Goal: Transaction & Acquisition: Purchase product/service

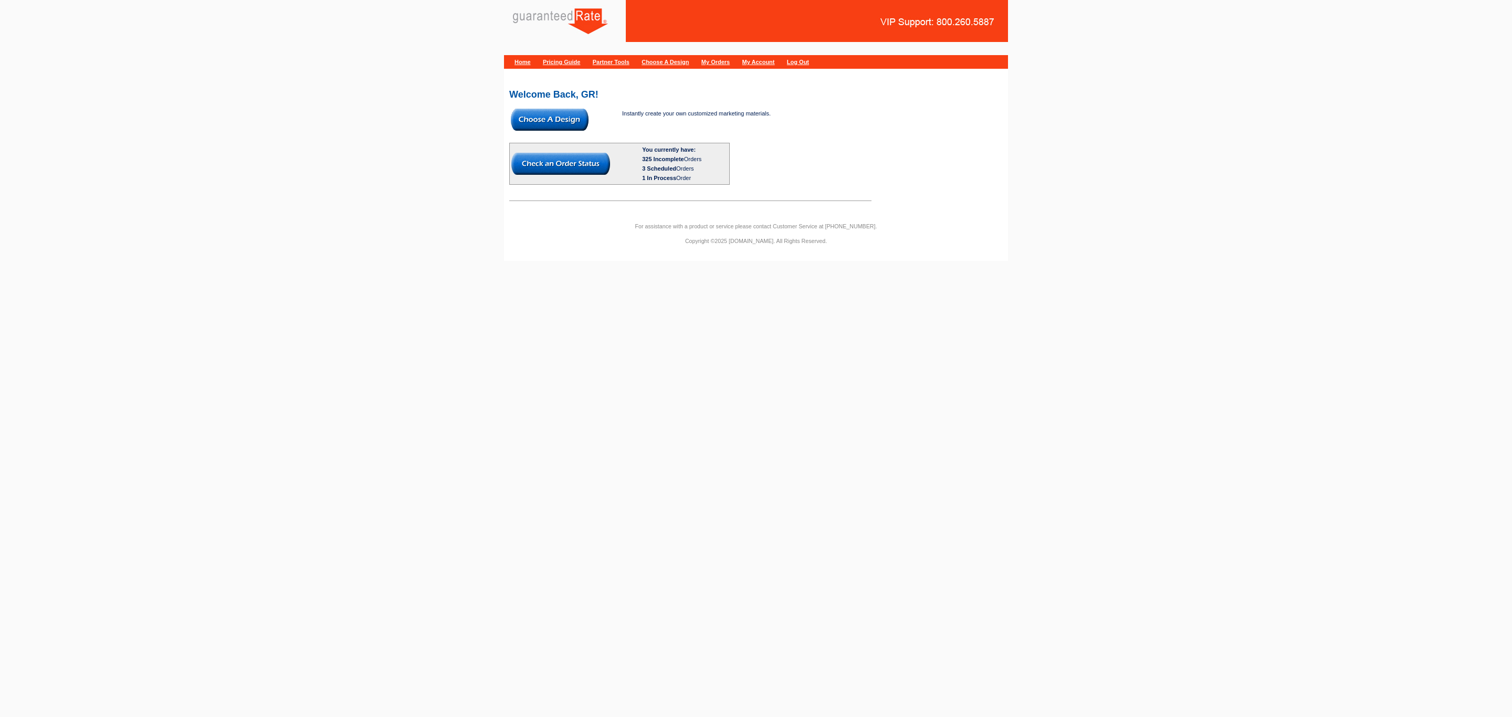
click at [557, 126] on img at bounding box center [550, 120] width 78 height 22
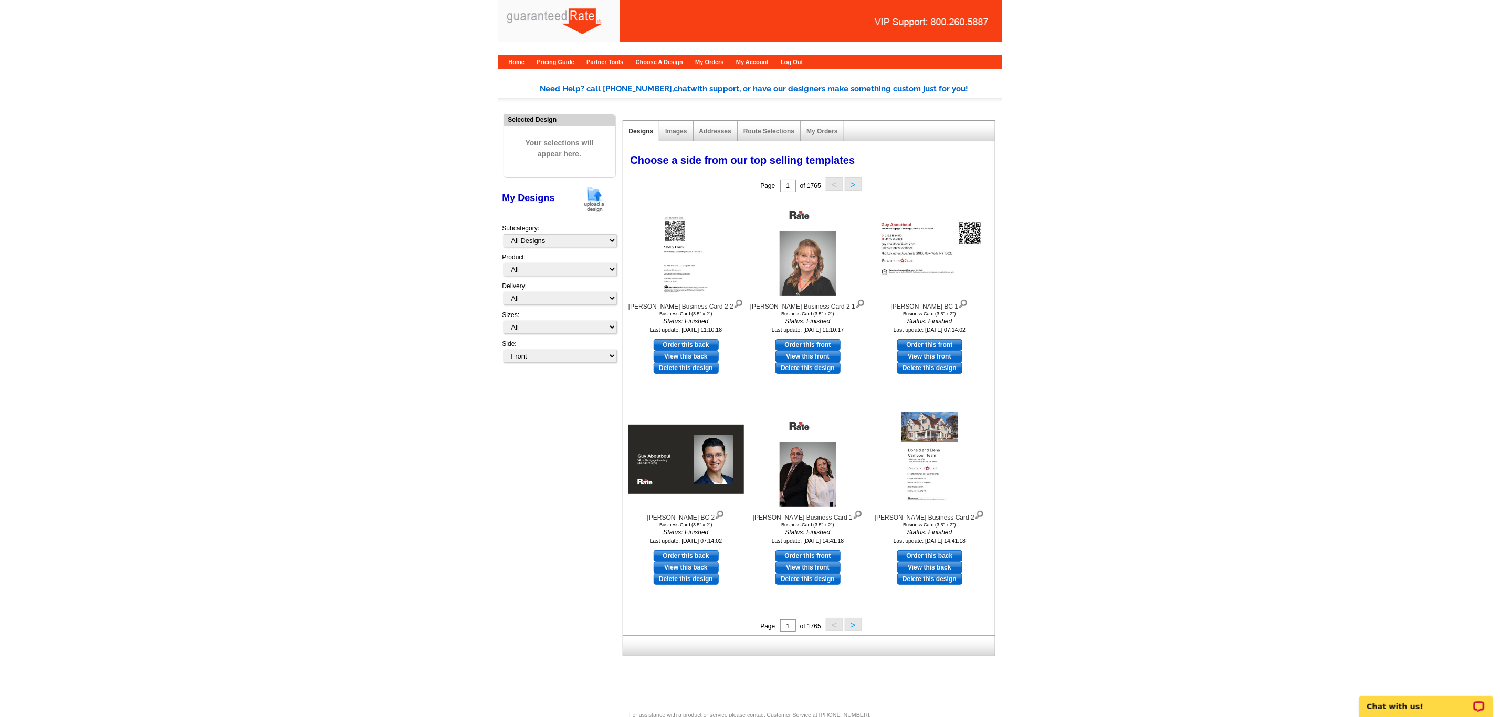
click at [601, 205] on img at bounding box center [594, 199] width 27 height 27
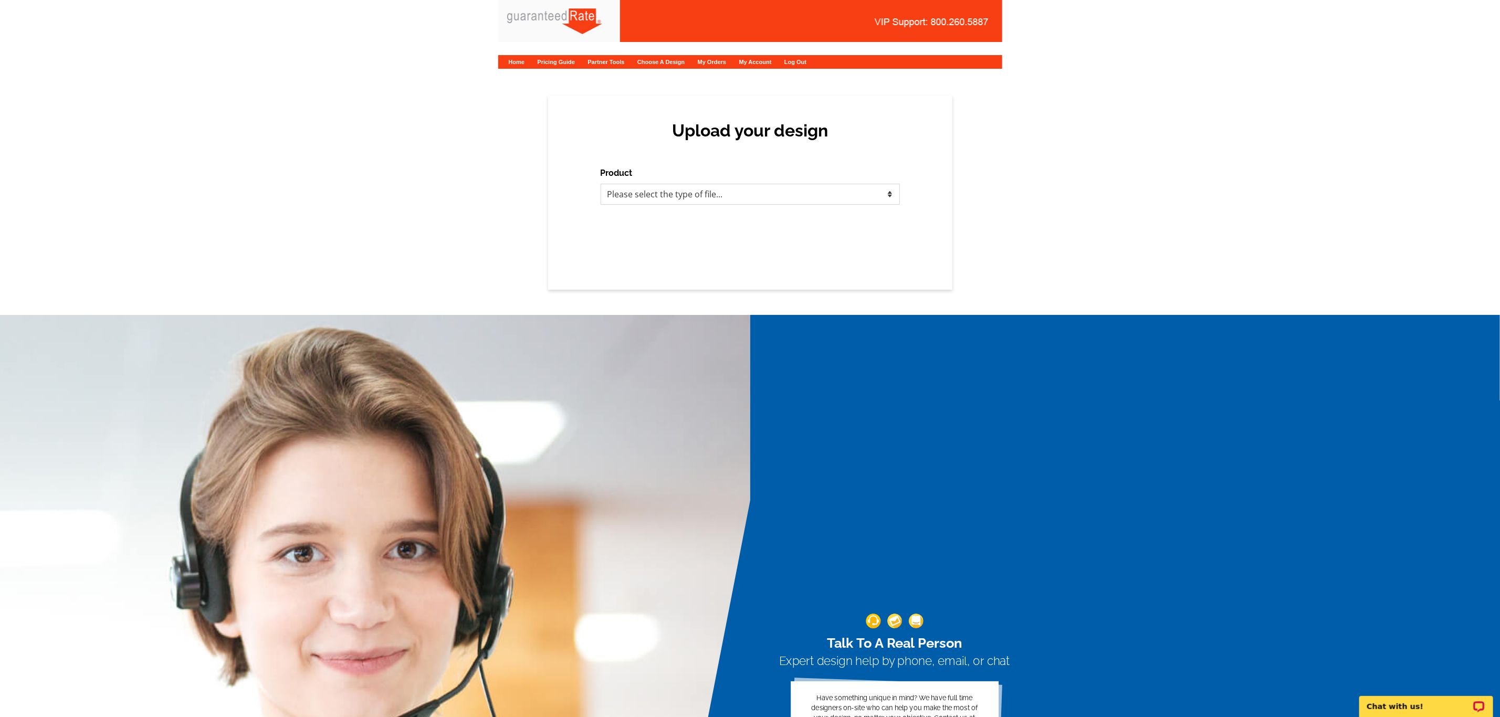
click at [644, 199] on select "Please select the type of file... Postcards Calendars Business Cards Letters an…" at bounding box center [750, 194] width 299 height 21
select select "3"
click at [601, 184] on select "Please select the type of file... Postcards Calendars Business Cards Letters an…" at bounding box center [750, 194] width 299 height 21
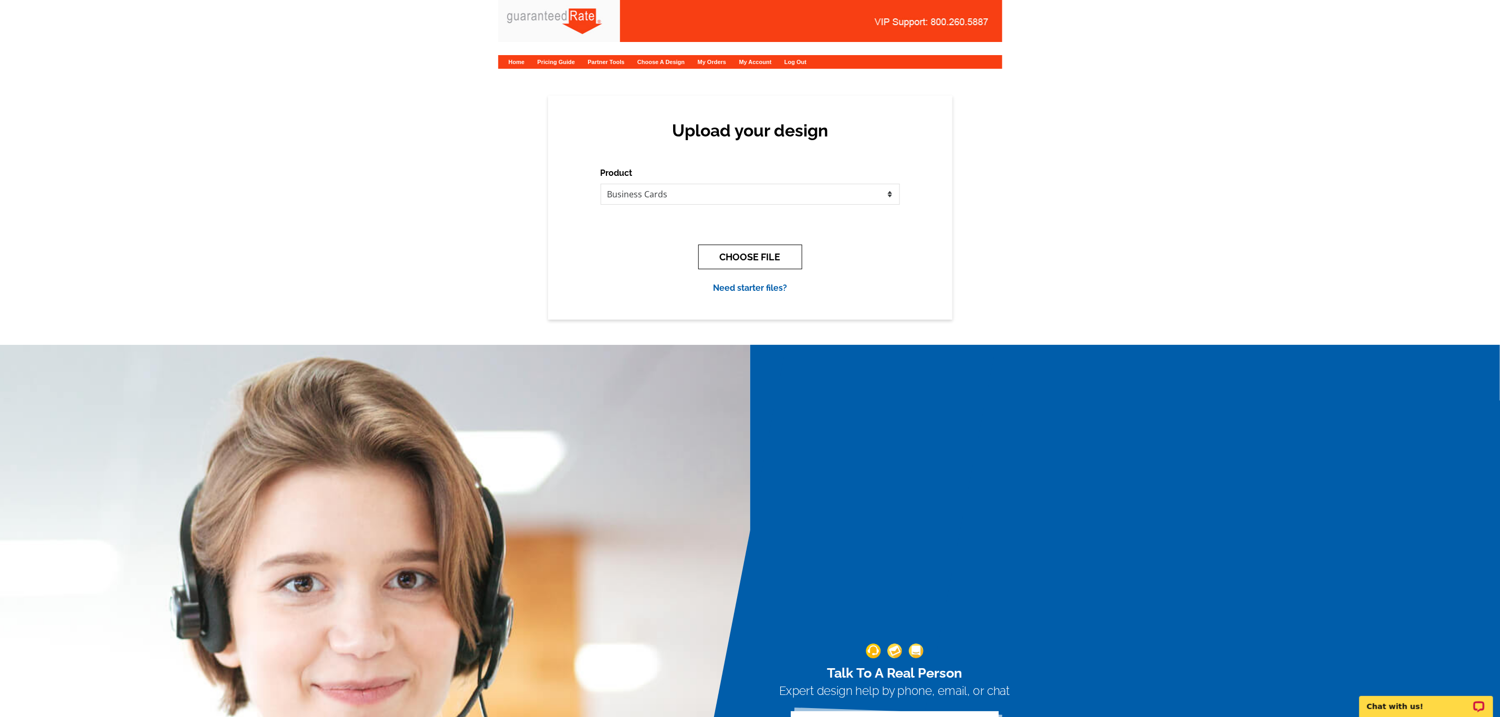
click at [739, 257] on button "CHOOSE FILE" at bounding box center [750, 257] width 104 height 25
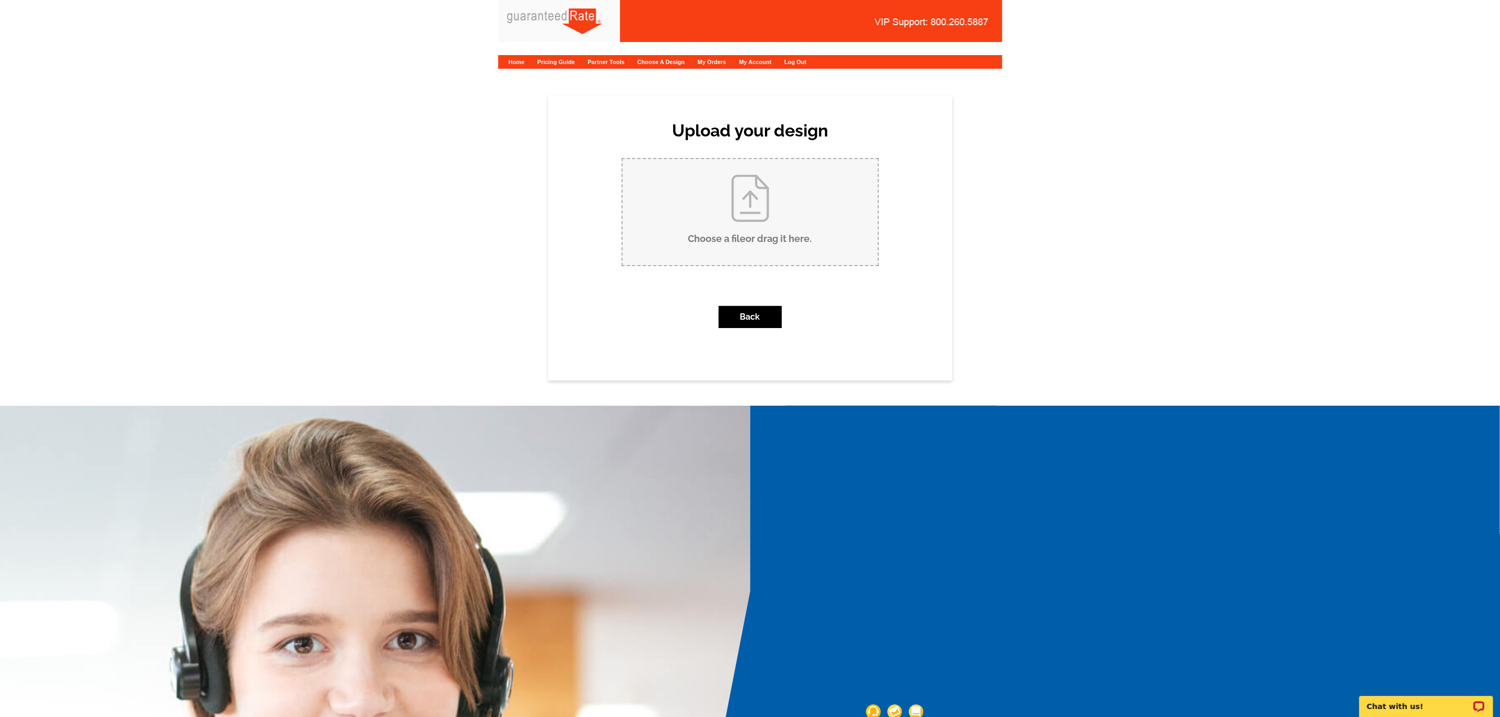
click at [746, 212] on input "Choose a file or drag it here ." at bounding box center [750, 212] width 255 height 106
type input "C:\fakepath\Jane Han Business Card V1.pdf"
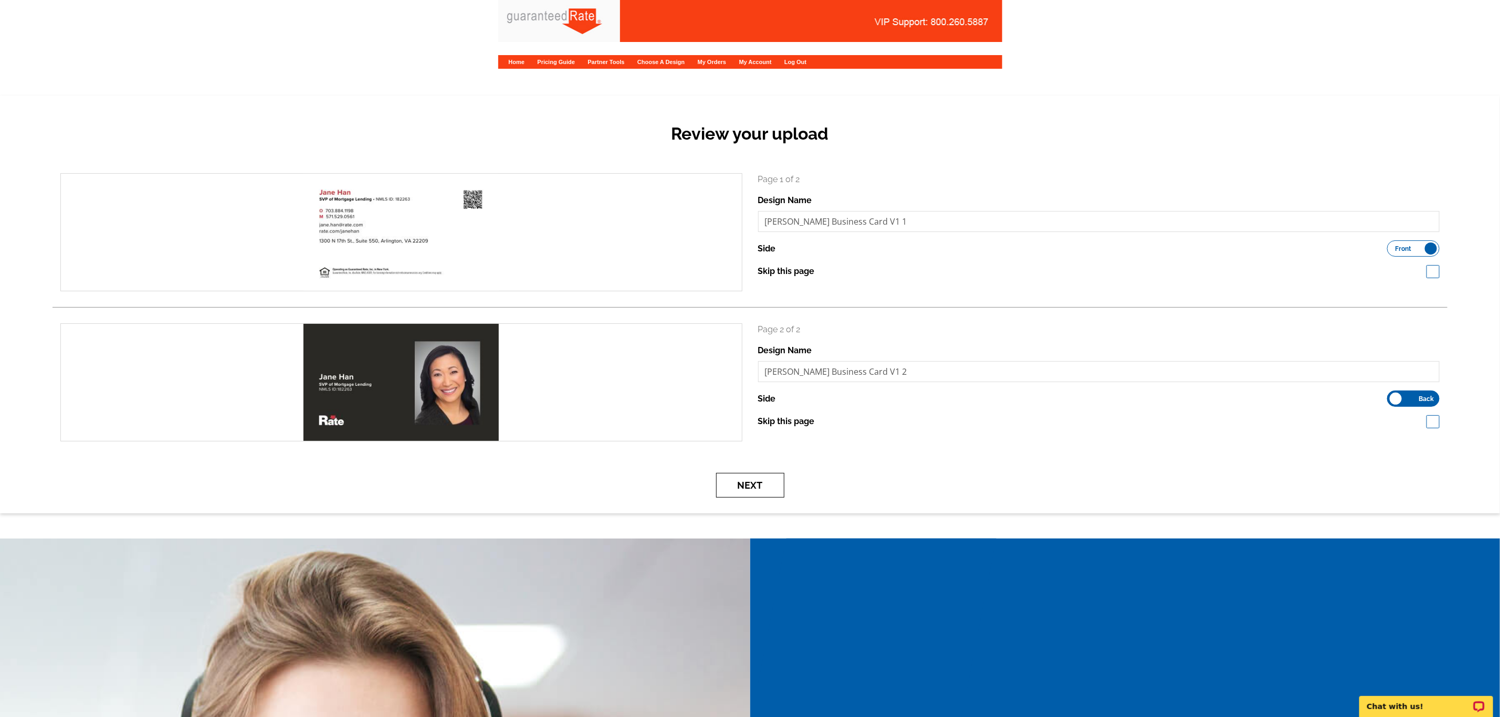
click at [752, 485] on button "Next" at bounding box center [750, 485] width 68 height 25
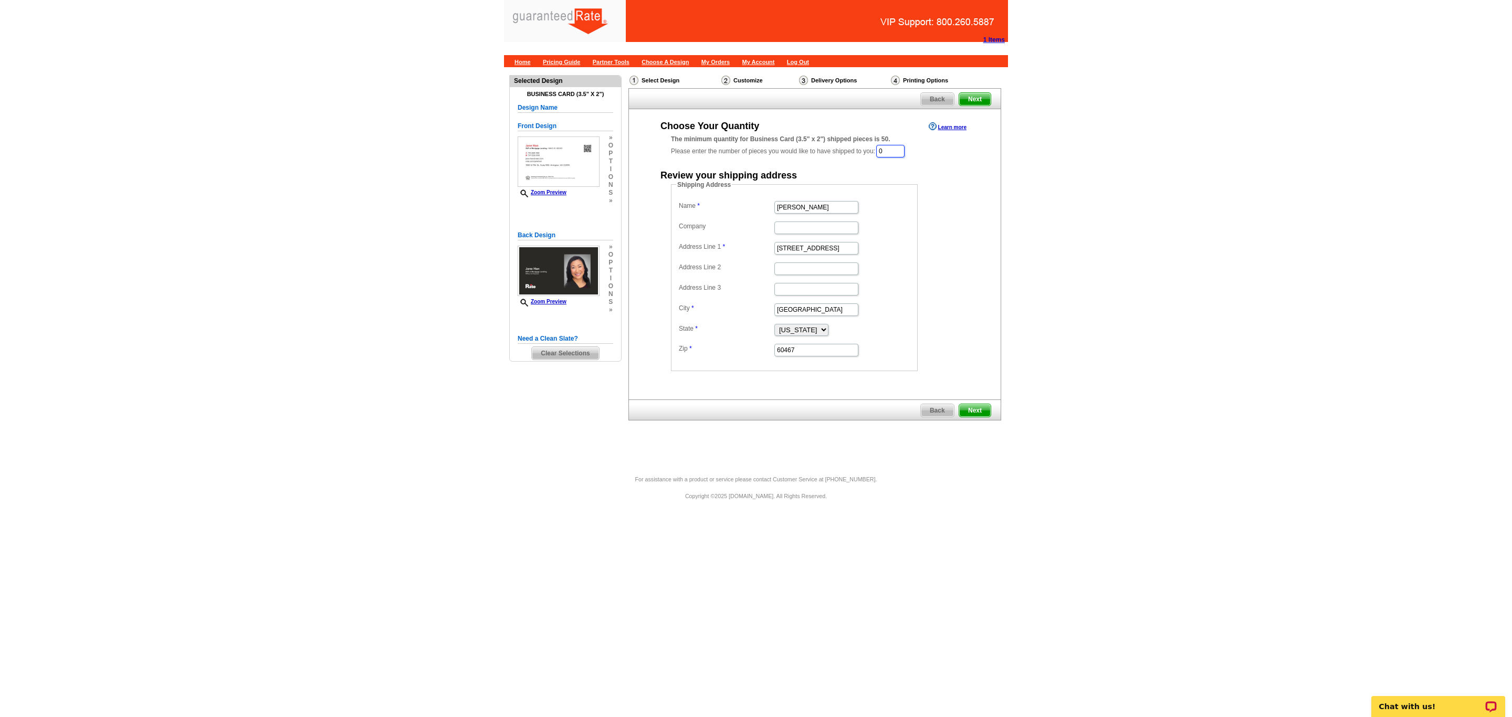
click at [888, 153] on input "0" at bounding box center [890, 151] width 28 height 13
type input "q"
type input "1000"
drag, startPoint x: 821, startPoint y: 204, endPoint x: 687, endPoint y: 207, distance: 133.4
click at [687, 207] on dl "Name Linda Lownes Company Address Line 1 15812 S Wolf Road Address Line 2 Addre…" at bounding box center [794, 279] width 236 height 159
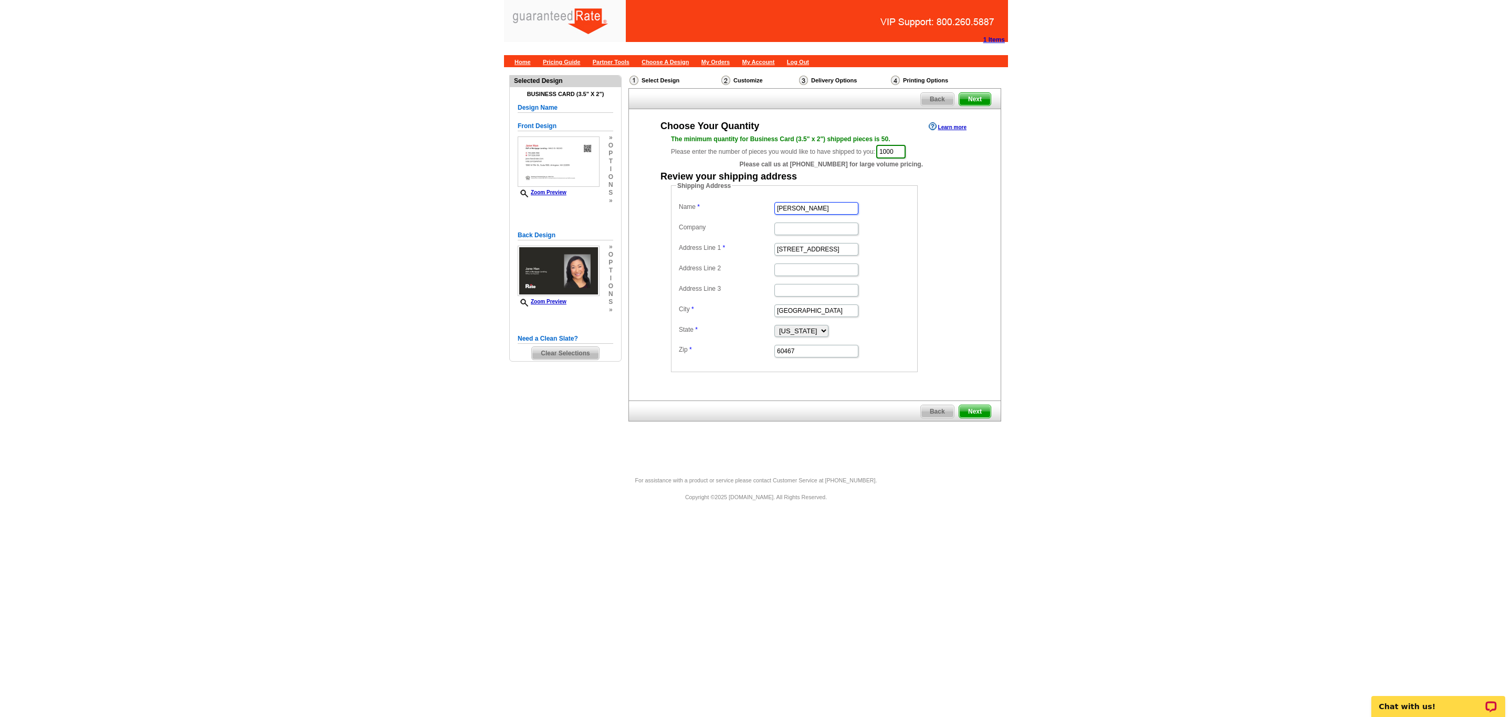
type input "Jane Han"
type input "Rate"
click at [815, 249] on input "Address Line 1" at bounding box center [816, 249] width 84 height 13
paste input "[STREET_ADDRESS]"
type input "[STREET_ADDRESS]"
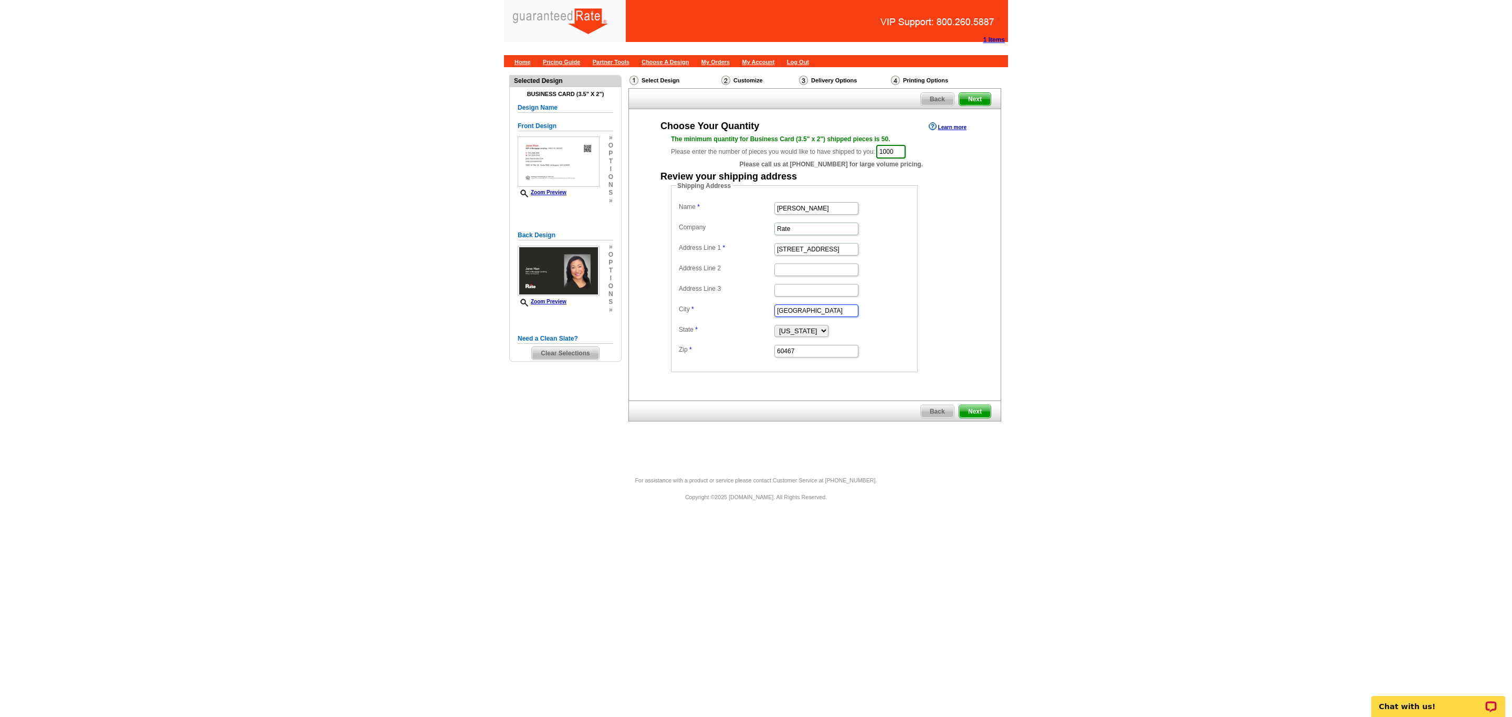
click at [807, 311] on input "Orland Park" at bounding box center [816, 311] width 84 height 13
paste input "Waldorf"
type input "Waldorf"
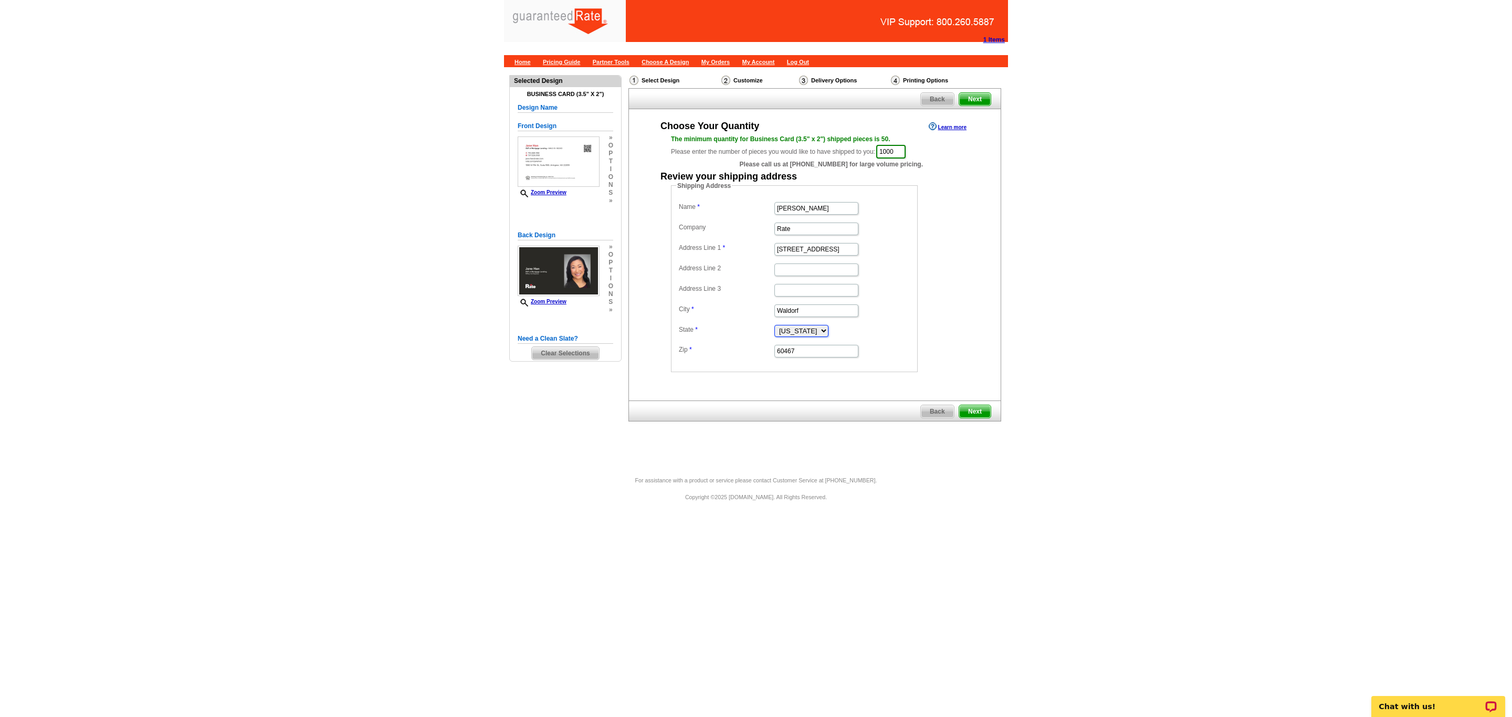
click at [795, 337] on select "Alabama Alaska Arizona Arkansas California Colorado Connecticut District of Col…" at bounding box center [801, 331] width 54 height 12
select select "MD"
click at [774, 328] on select "Alabama Alaska Arizona Arkansas California Colorado Connecticut District of Col…" at bounding box center [801, 331] width 54 height 12
drag, startPoint x: 827, startPoint y: 352, endPoint x: 650, endPoint y: 354, distance: 177.5
click at [650, 354] on div "Shipping Address Name Jane Han Company Rate Address Line 1 9671 Bergamont Court…" at bounding box center [815, 276] width 330 height 191
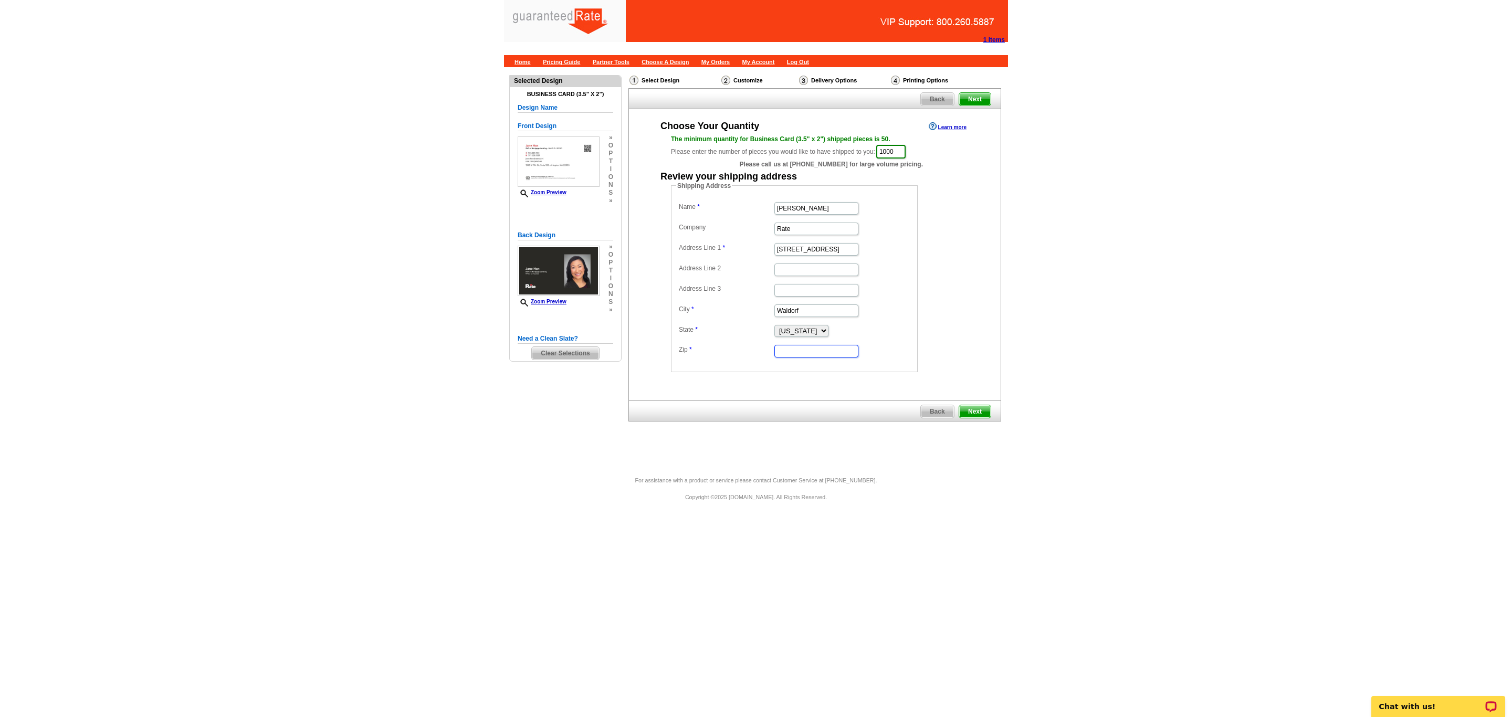
paste input "20603"
type input "20603"
click at [977, 415] on span "Next" at bounding box center [975, 411] width 32 height 13
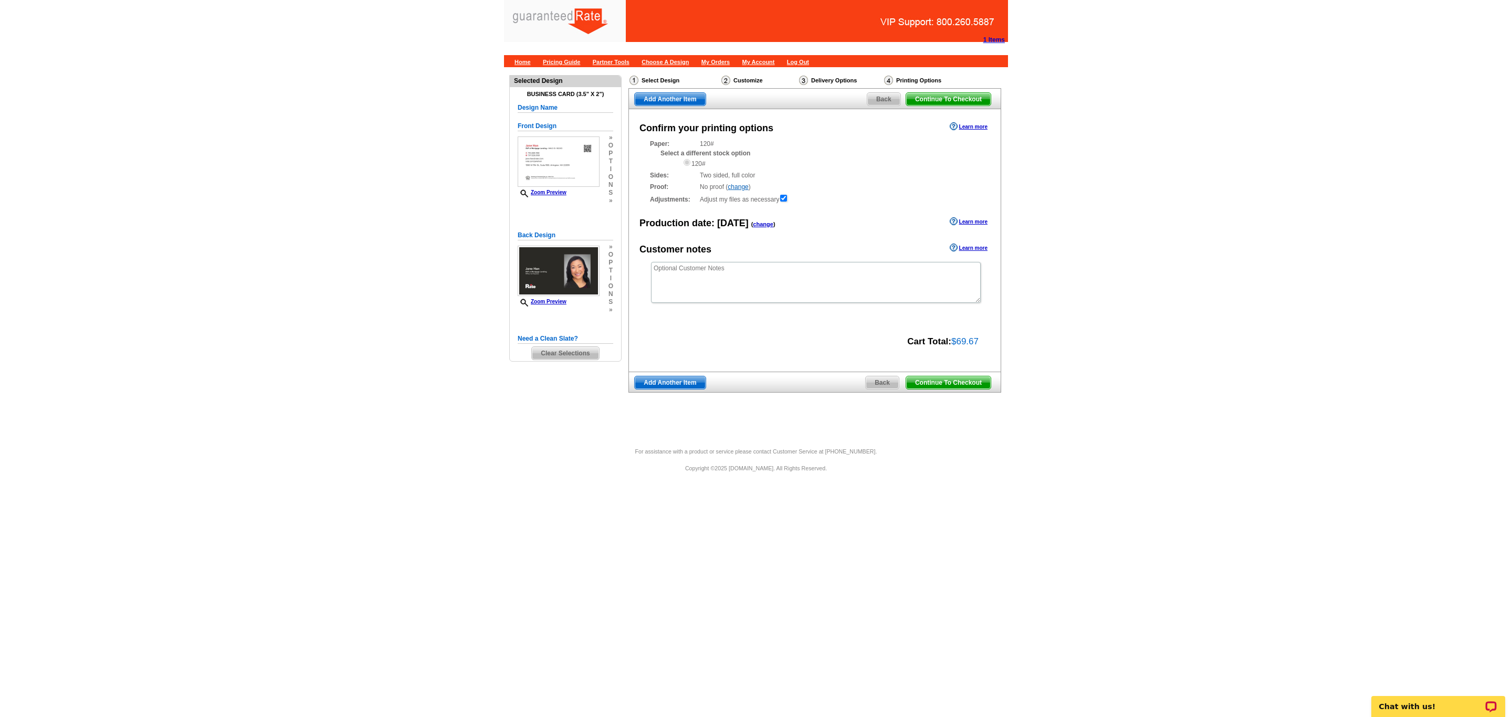
click at [952, 380] on span "Continue To Checkout" at bounding box center [948, 382] width 85 height 13
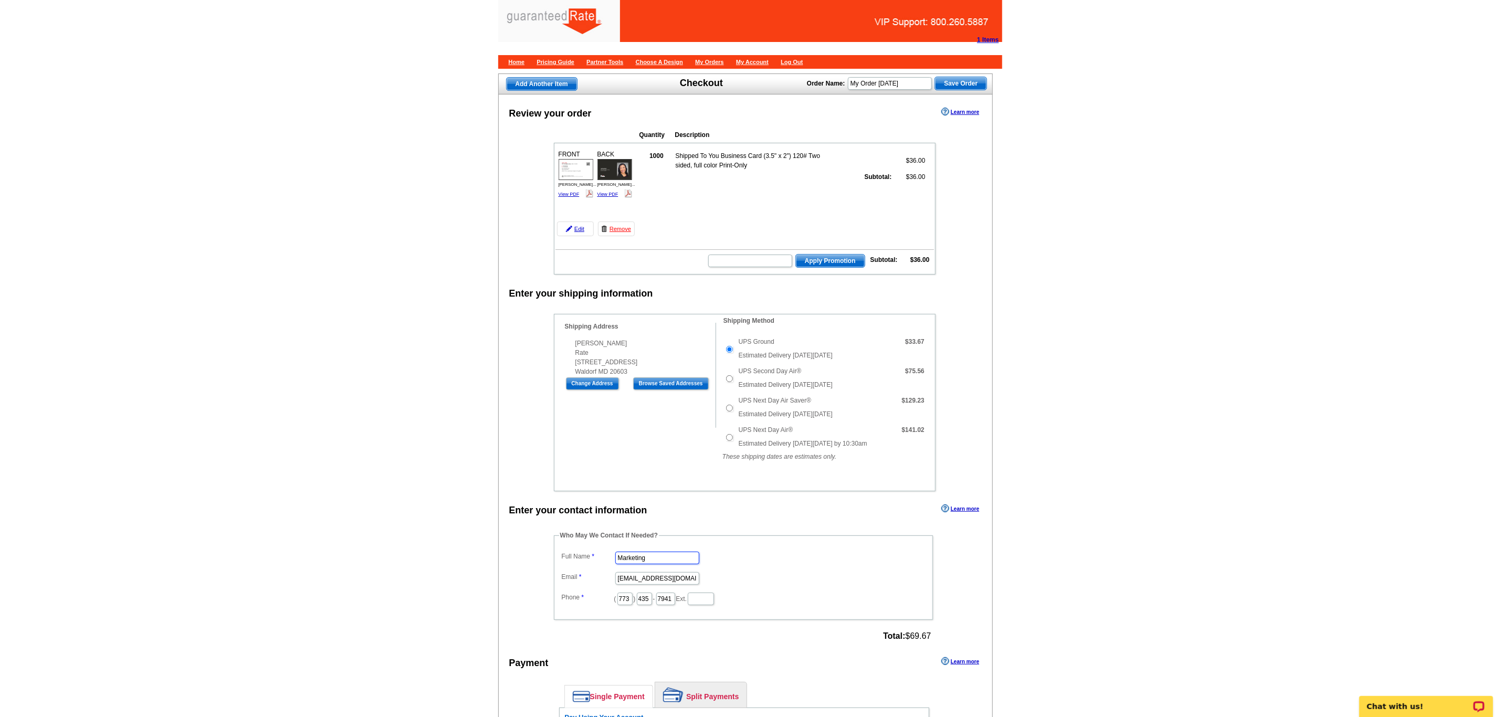
drag, startPoint x: 657, startPoint y: 575, endPoint x: 424, endPoint y: 586, distance: 233.4
click at [425, 586] on main "Add Another Item Checkout Order Name: My Order [DATE] Save Order Review your or…" at bounding box center [750, 624] width 1500 height 1115
type input "[PERSON_NAME]"
type input "[PERSON_NAME][EMAIL_ADDRESS][PERSON_NAME][DOMAIN_NAME]"
drag, startPoint x: 633, startPoint y: 614, endPoint x: 499, endPoint y: 615, distance: 133.9
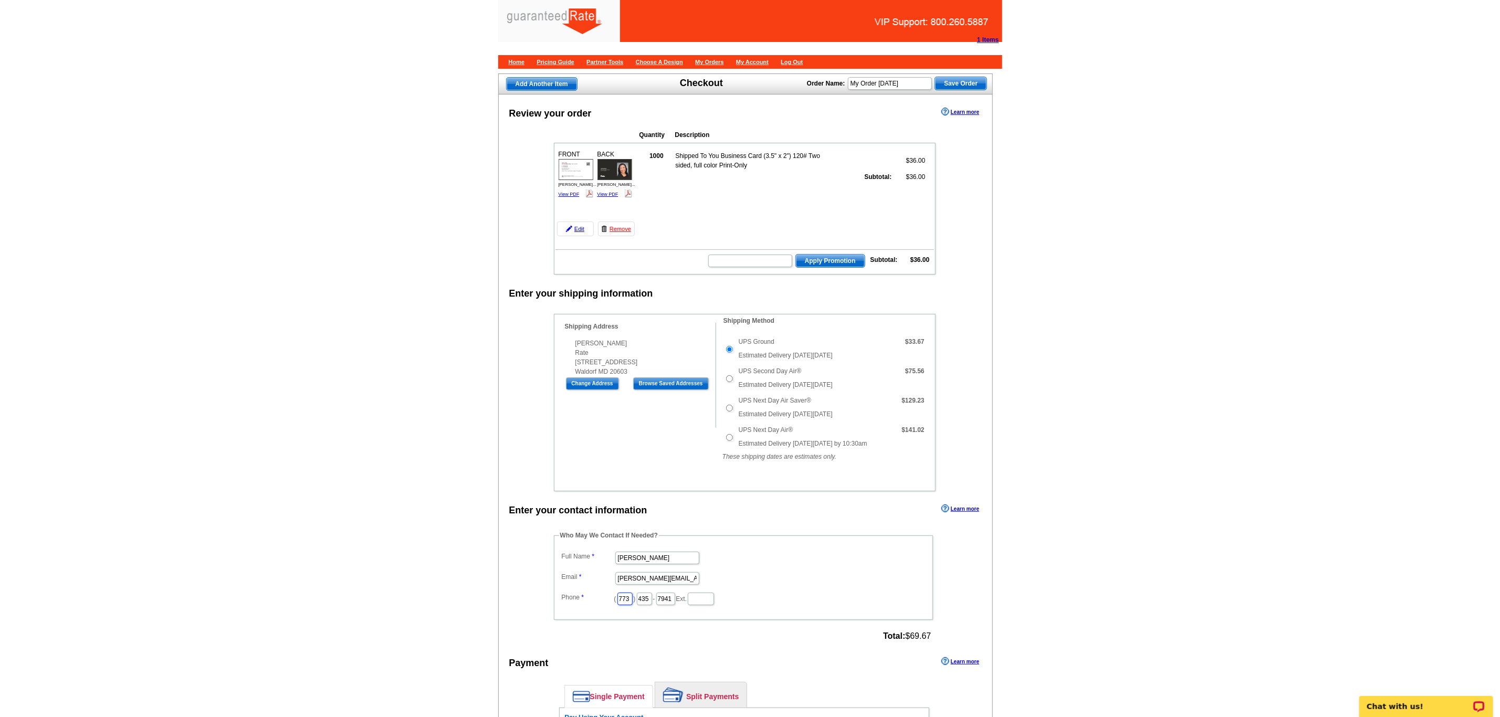
type input "509"
drag, startPoint x: 635, startPoint y: 614, endPoint x: 528, endPoint y: 632, distance: 109.1
type input "312"
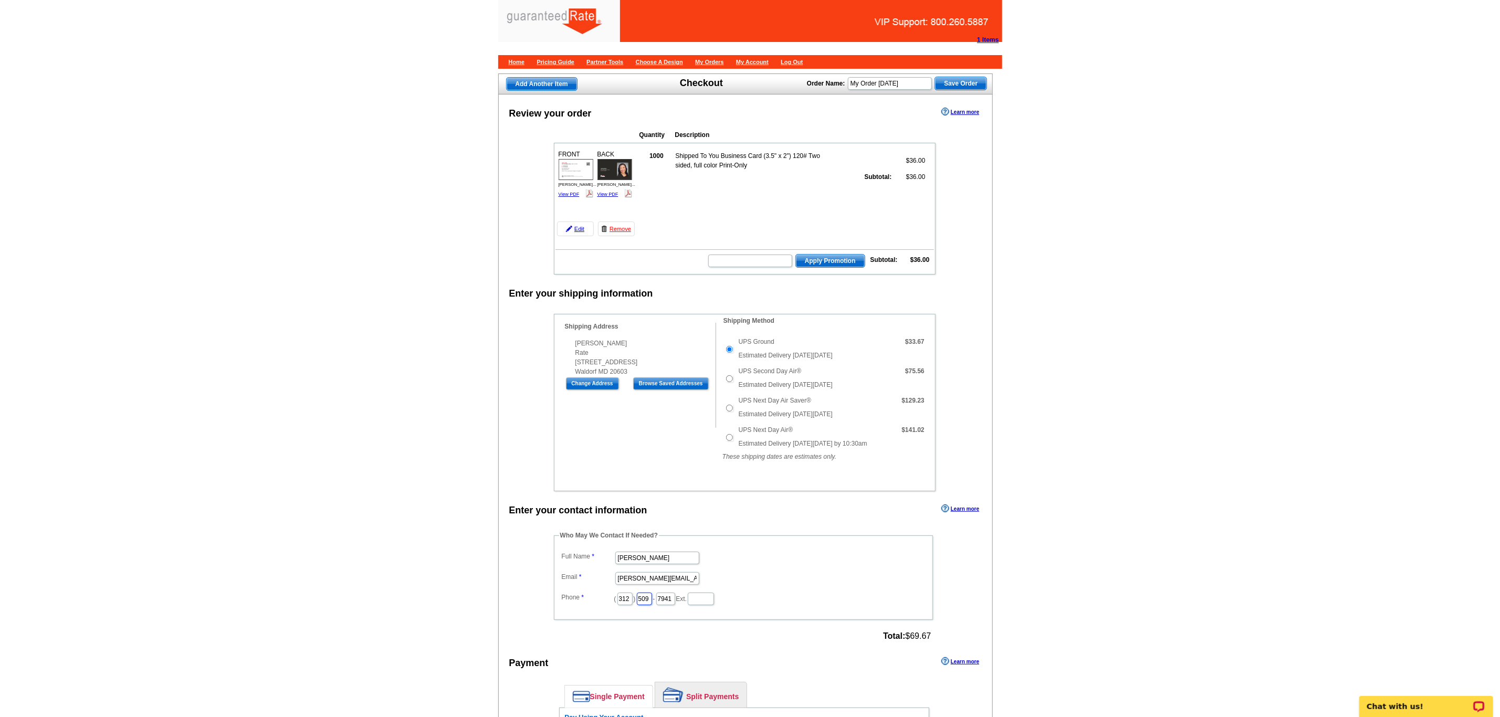
type input "509"
type input "4245"
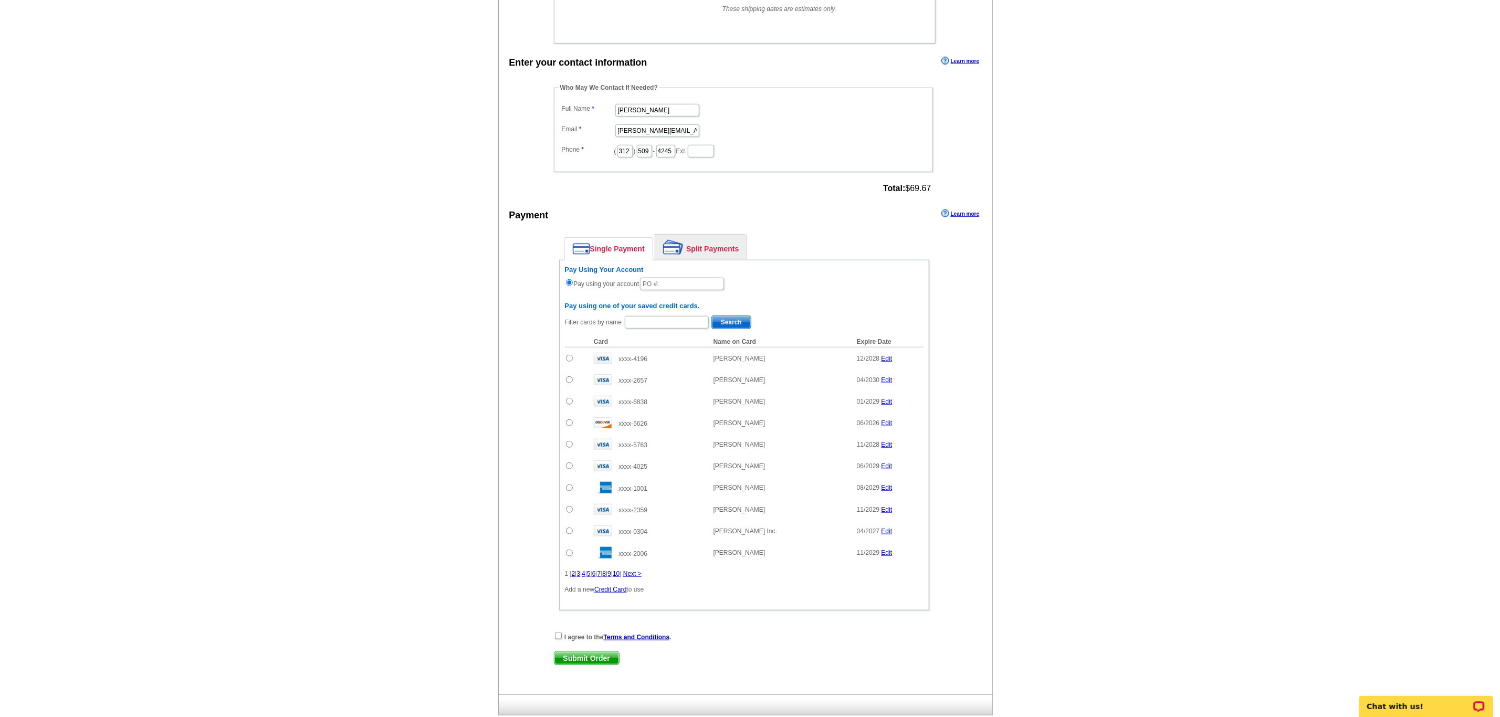
scroll to position [533, 0]
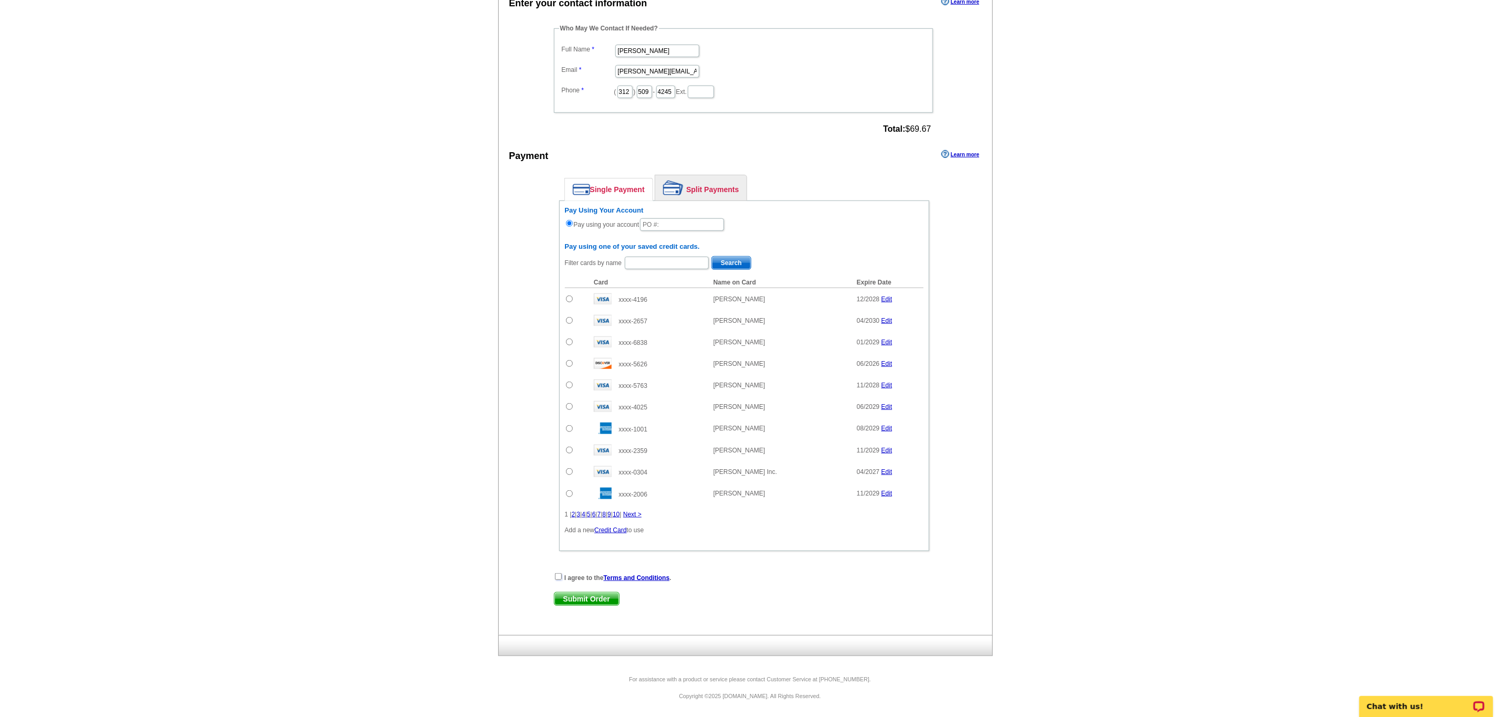
click at [558, 575] on input "checkbox" at bounding box center [558, 576] width 7 height 7
checkbox input "true"
click at [660, 218] on input "text" at bounding box center [682, 224] width 84 height 13
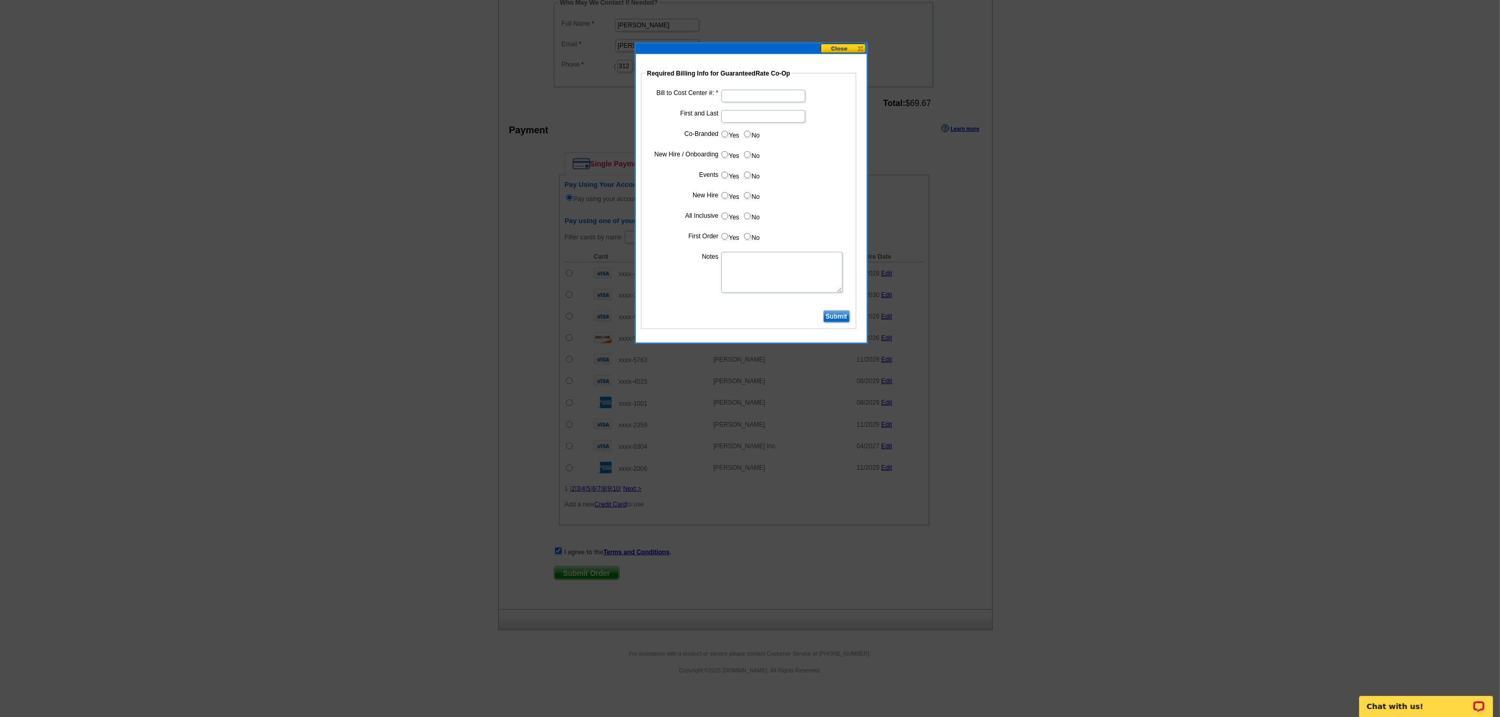
type input "9232025_DZ_256"
click at [729, 96] on input "Bill to Cost Center #:" at bounding box center [763, 96] width 84 height 13
type input "1787"
type input "[PERSON_NAME]"
click at [746, 131] on input "No" at bounding box center [747, 134] width 7 height 7
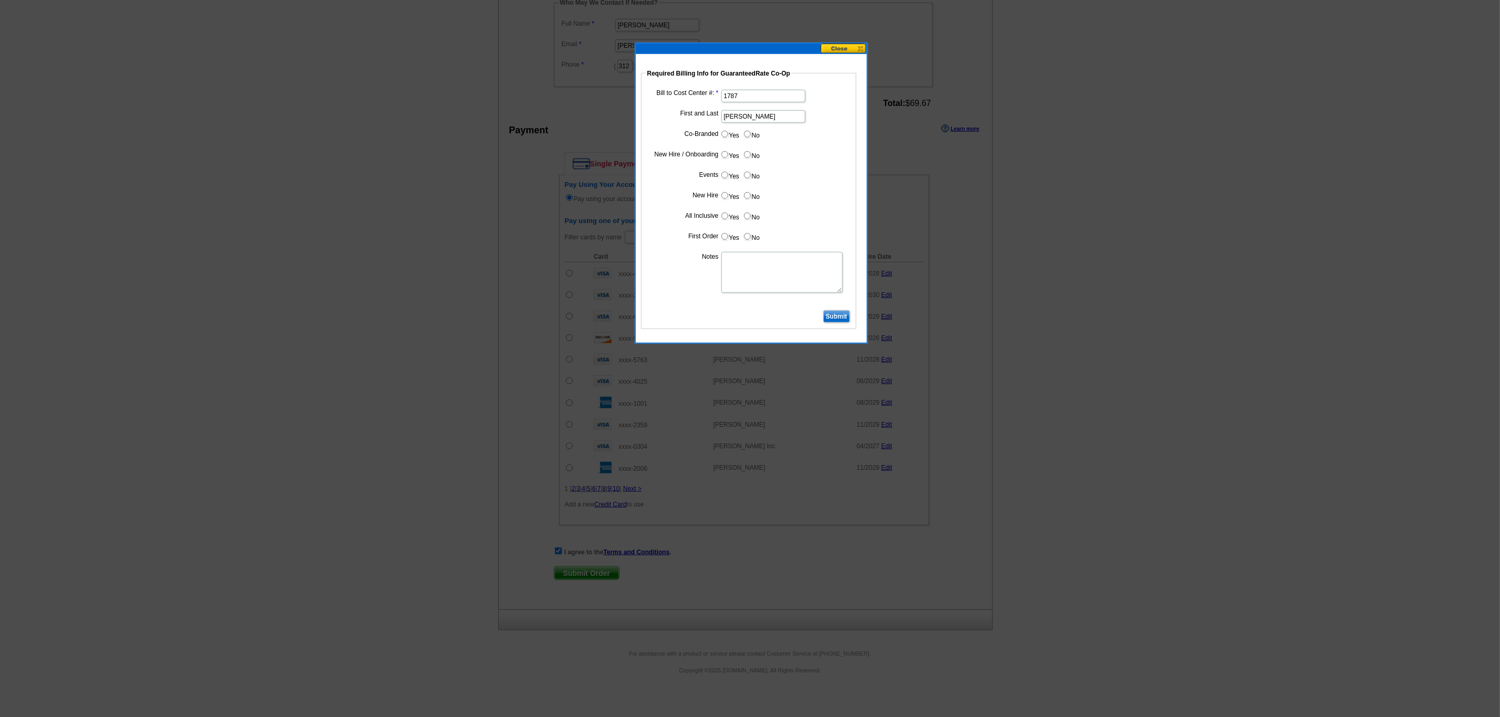
radio input "true"
click at [721, 151] on input "Yes" at bounding box center [724, 154] width 7 height 7
radio input "true"
click at [744, 173] on input "No" at bounding box center [747, 175] width 7 height 7
radio input "true"
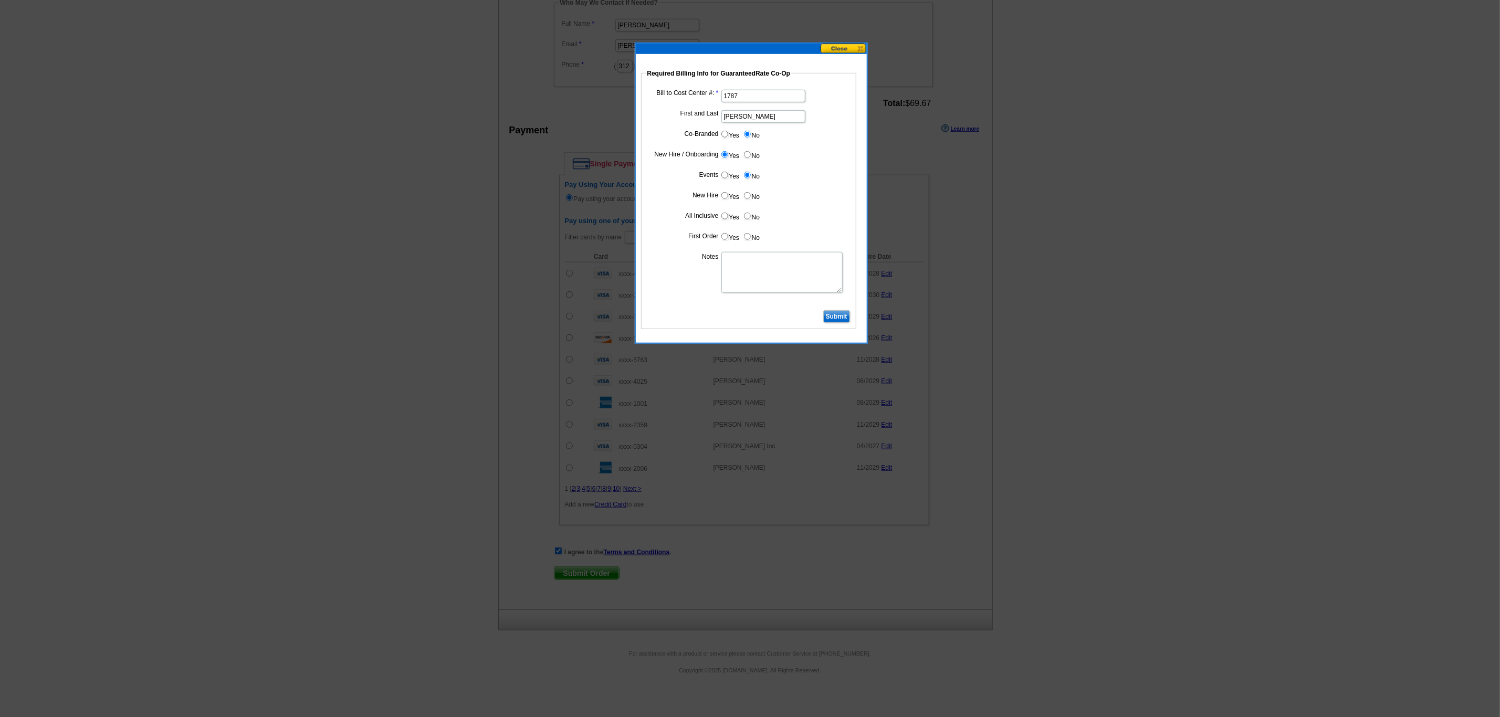
click at [728, 199] on input "Yes" at bounding box center [724, 195] width 7 height 7
radio input "true"
click at [722, 216] on input "Yes" at bounding box center [724, 216] width 7 height 7
radio input "true"
click at [723, 238] on input "Yes" at bounding box center [724, 236] width 7 height 7
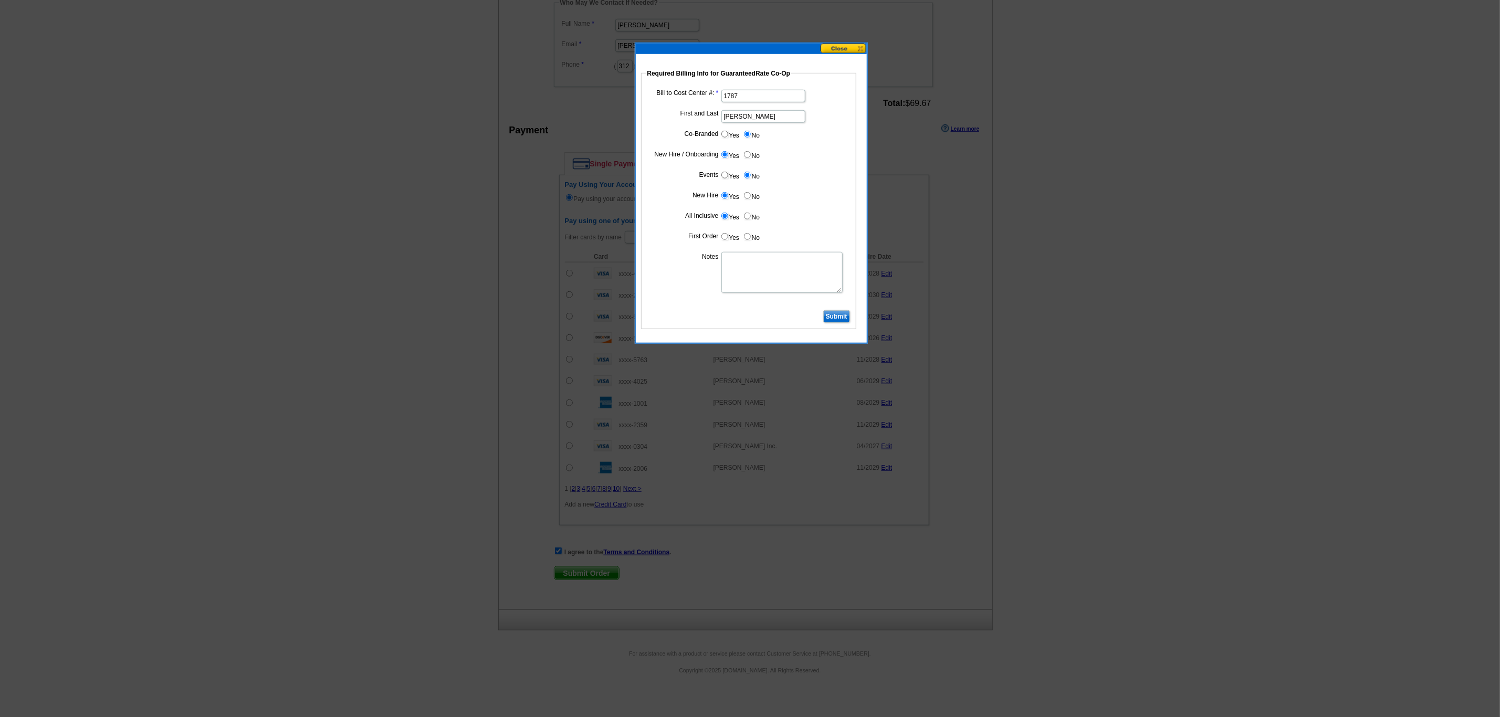
radio input "true"
click at [755, 268] on textarea "Notes" at bounding box center [781, 272] width 121 height 41
type textarea "CC: 1787. First business card order. Bill to branch."
click at [835, 317] on input "Submit" at bounding box center [836, 316] width 27 height 13
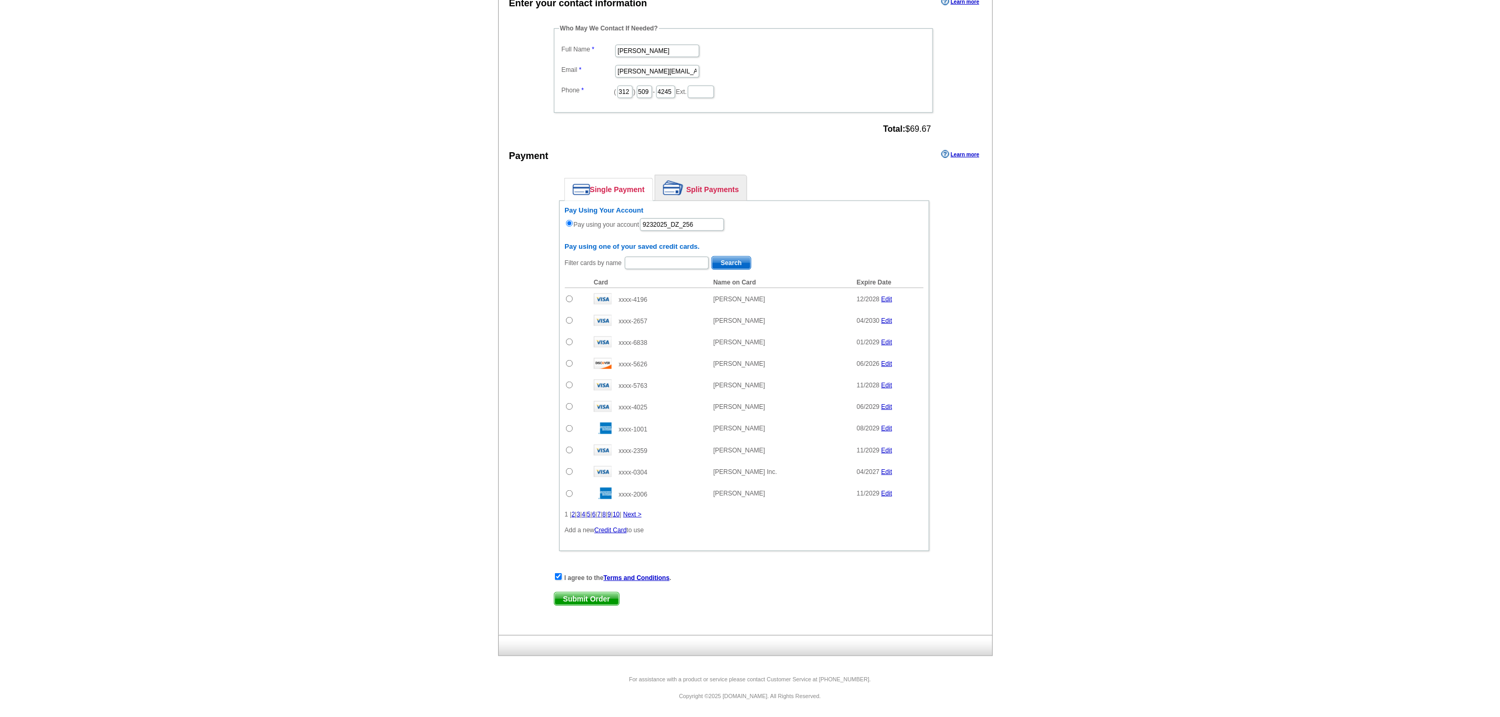
click at [582, 594] on span "Submit Order" at bounding box center [586, 599] width 65 height 13
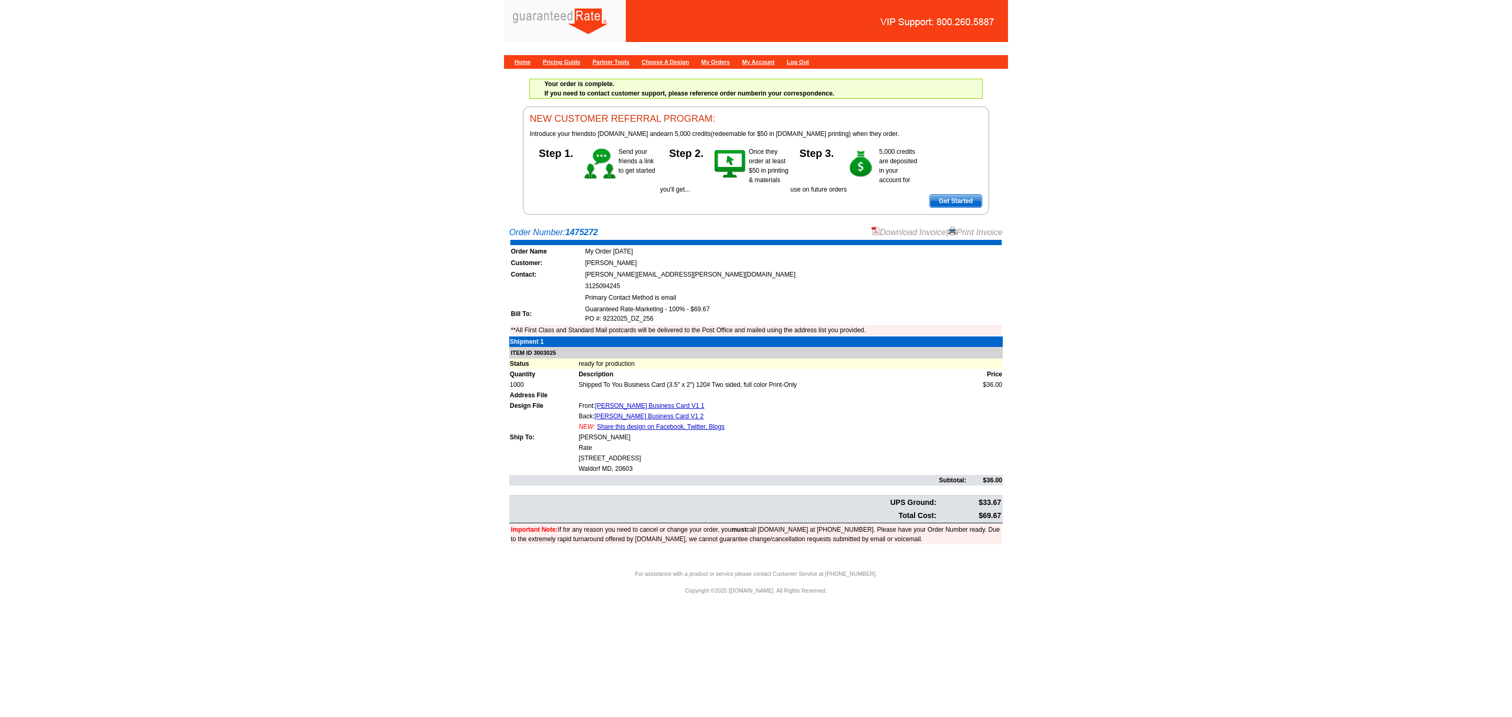
click at [905, 230] on link "Download Invoice" at bounding box center [909, 232] width 75 height 9
